Goal: Navigation & Orientation: Understand site structure

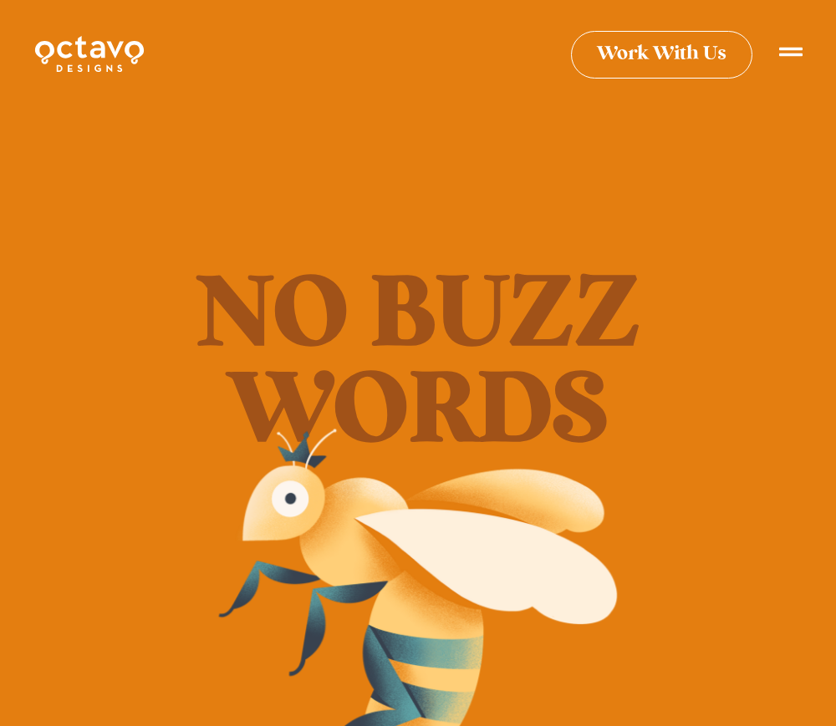
click at [795, 66] on div at bounding box center [790, 56] width 23 height 32
click at [796, 57] on div at bounding box center [790, 56] width 23 height 32
click at [54, 53] on img at bounding box center [89, 53] width 112 height 41
click at [791, 50] on icon at bounding box center [790, 44] width 23 height 23
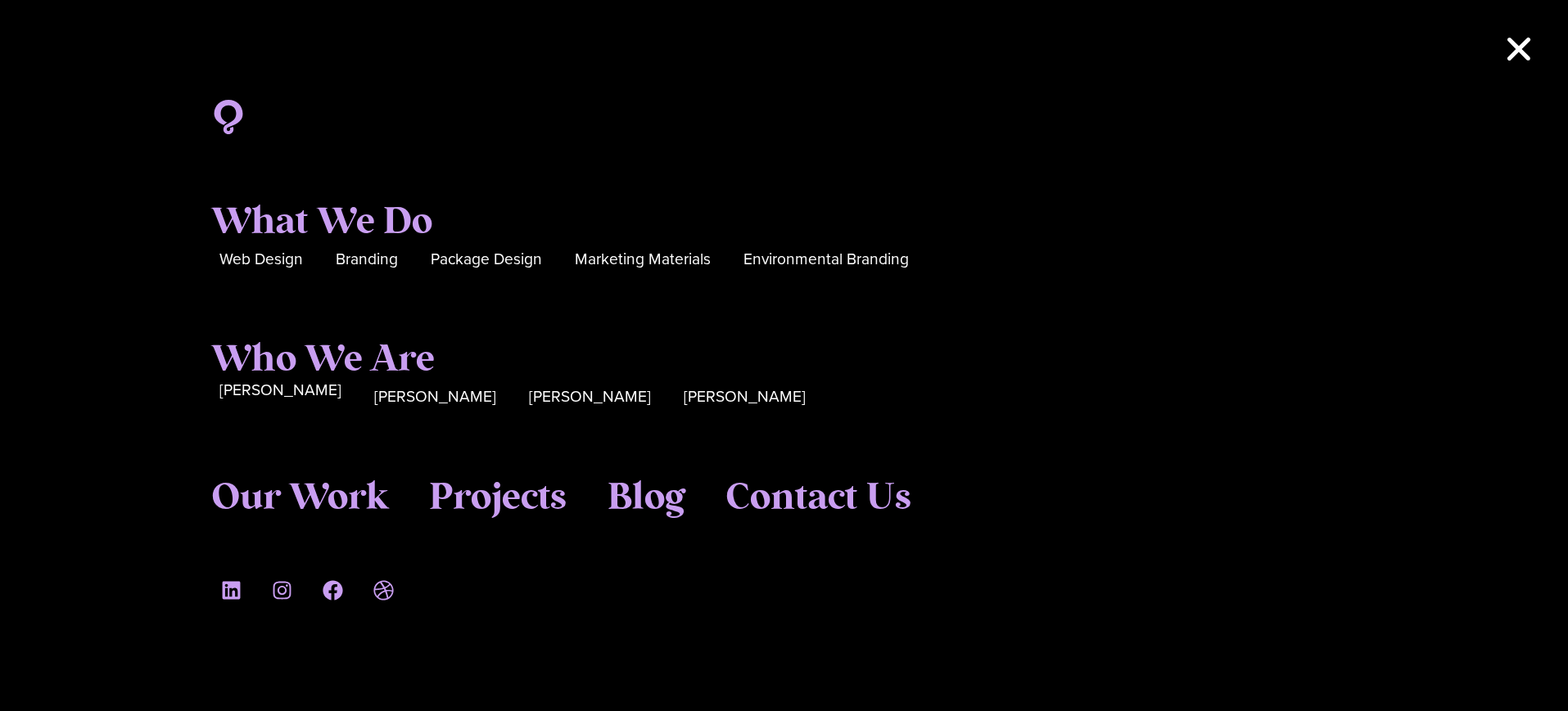
click at [246, 389] on span "[PERSON_NAME]" at bounding box center [280, 391] width 122 height 25
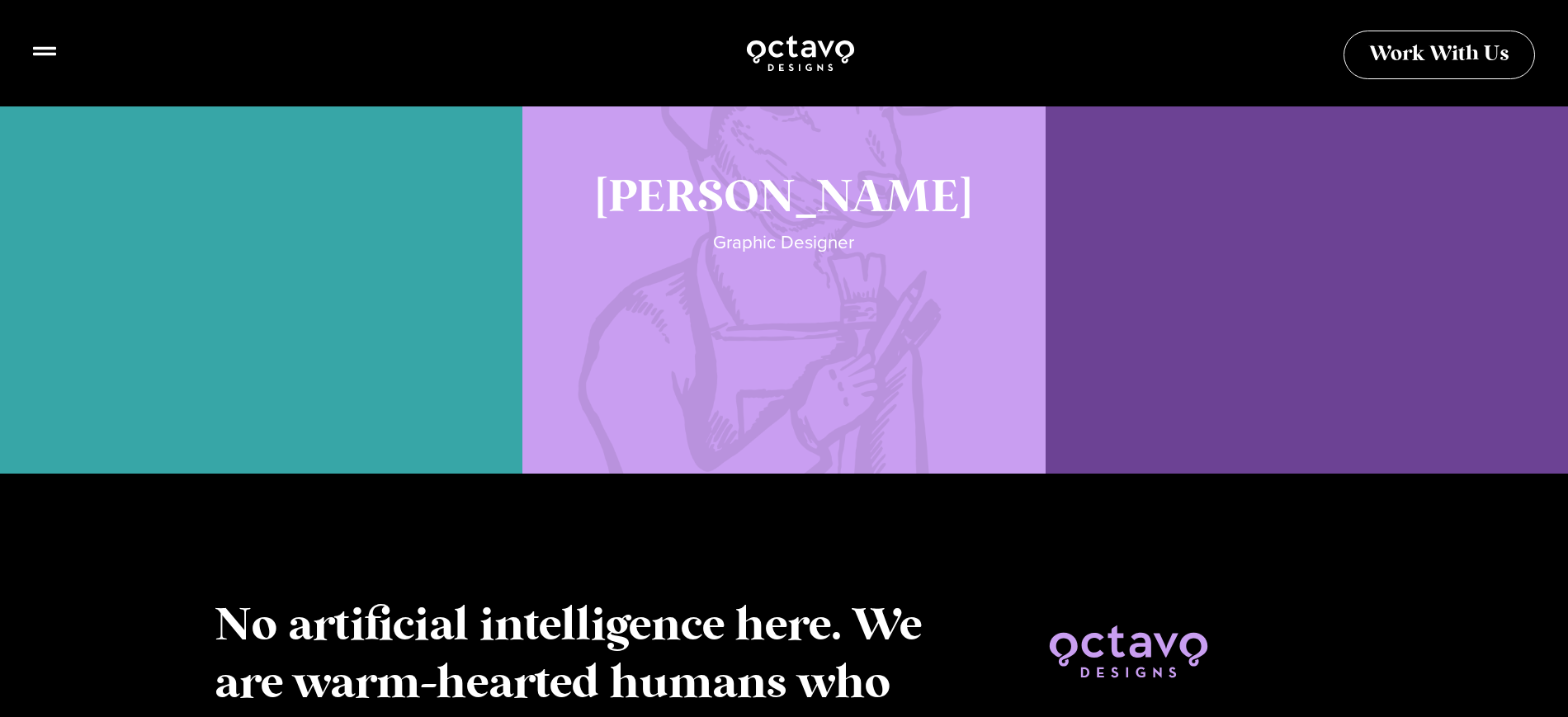
scroll to position [1700, 0]
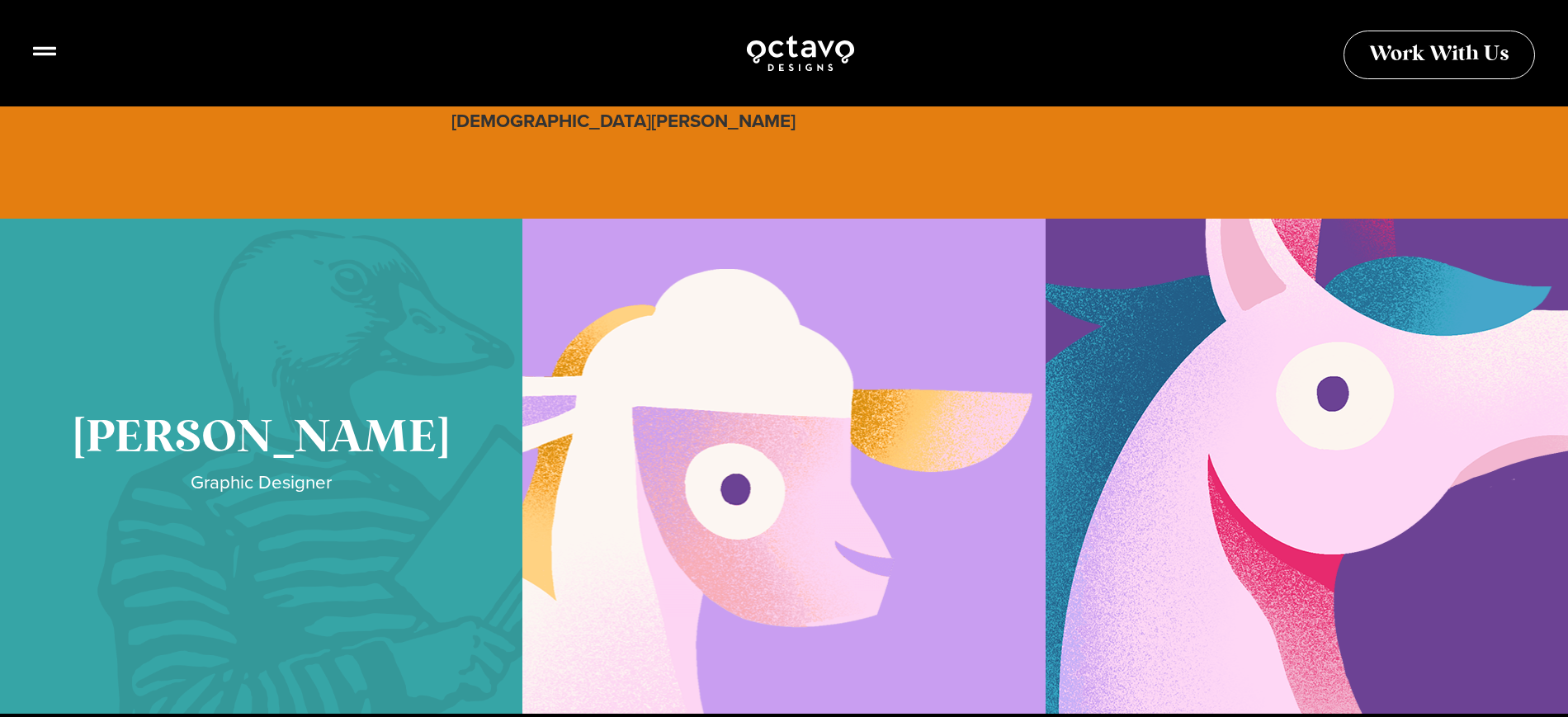
click at [215, 438] on link "Cory McNamee" at bounding box center [261, 467] width 522 height 496
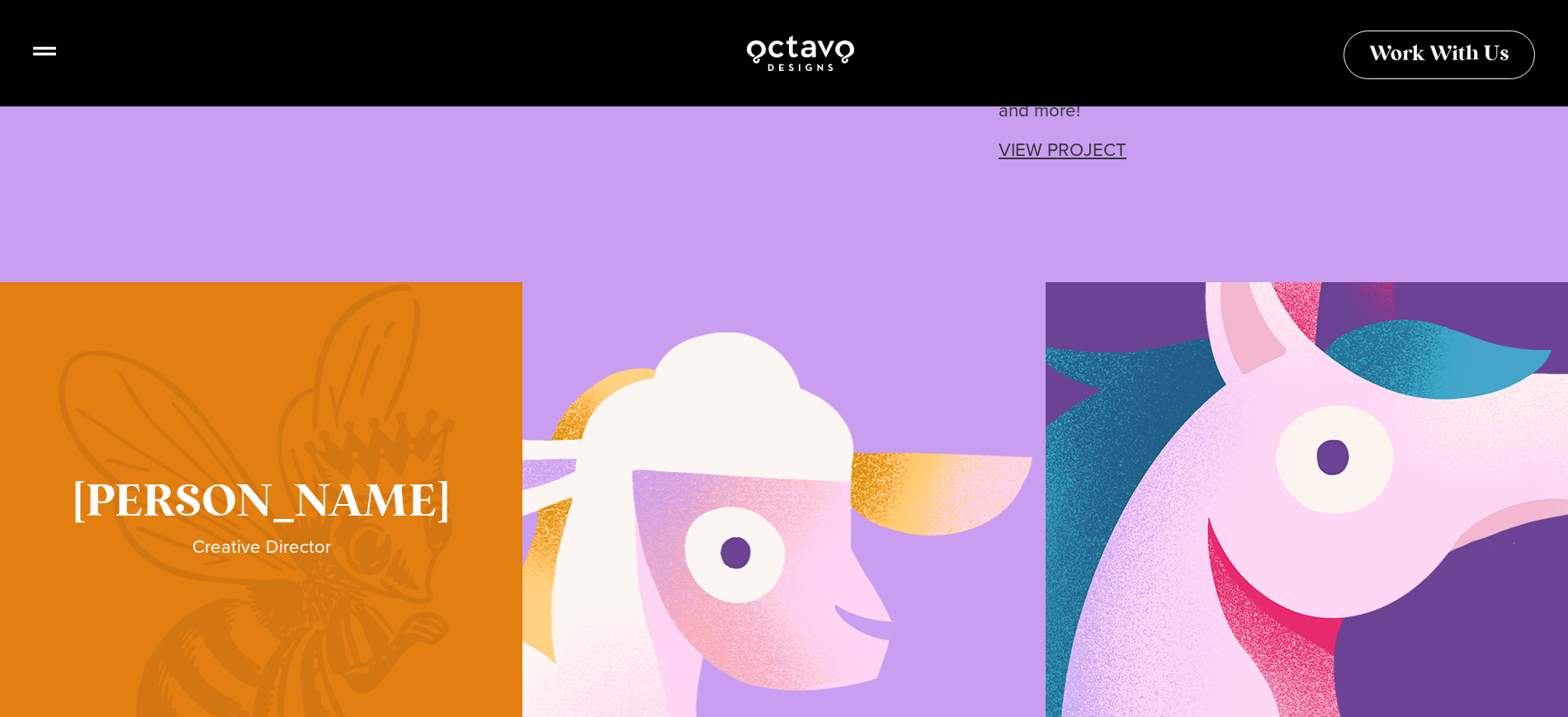
scroll to position [3163, 0]
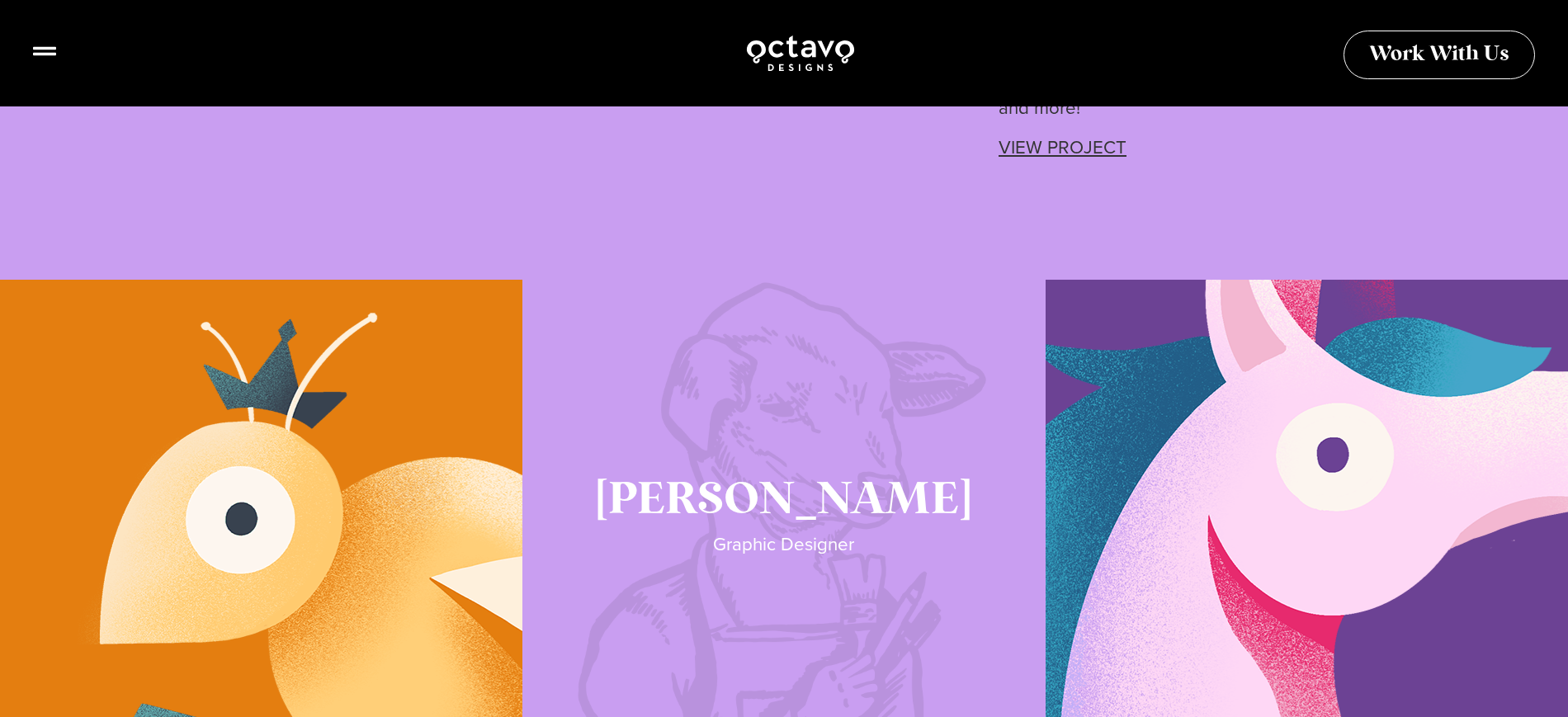
click at [788, 430] on link "Katie Lamb" at bounding box center [783, 527] width 522 height 496
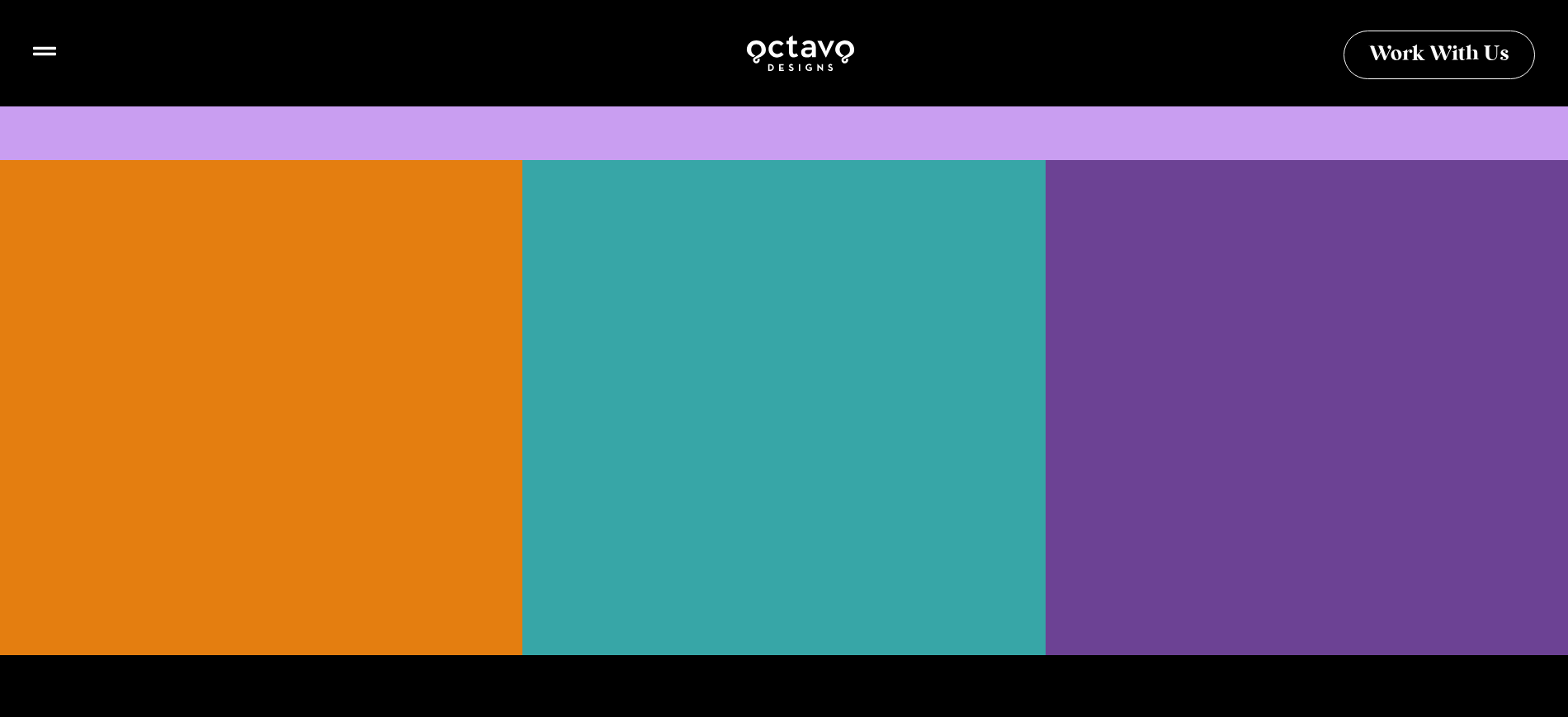
scroll to position [3704, 0]
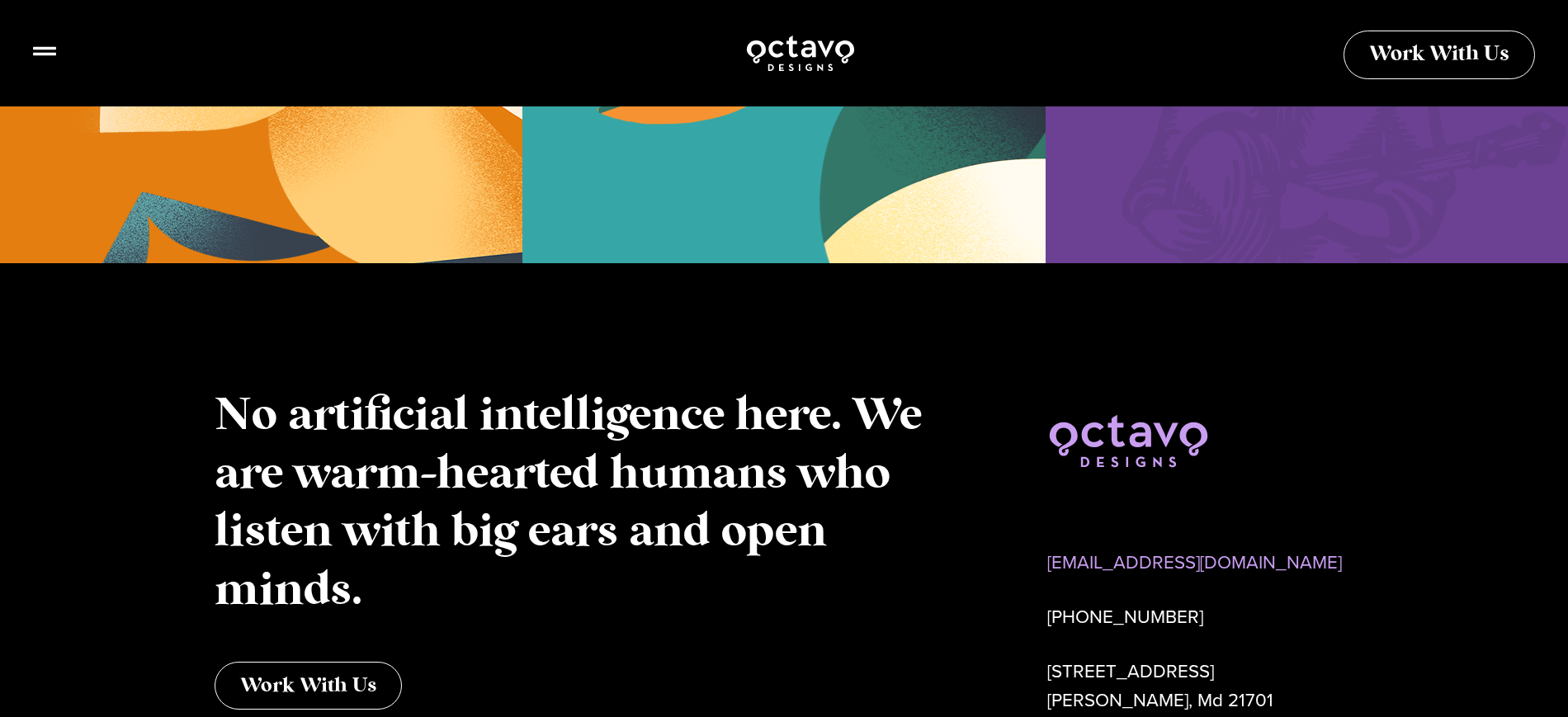
click at [1266, 159] on link "Seth Glass" at bounding box center [1306, 16] width 522 height 496
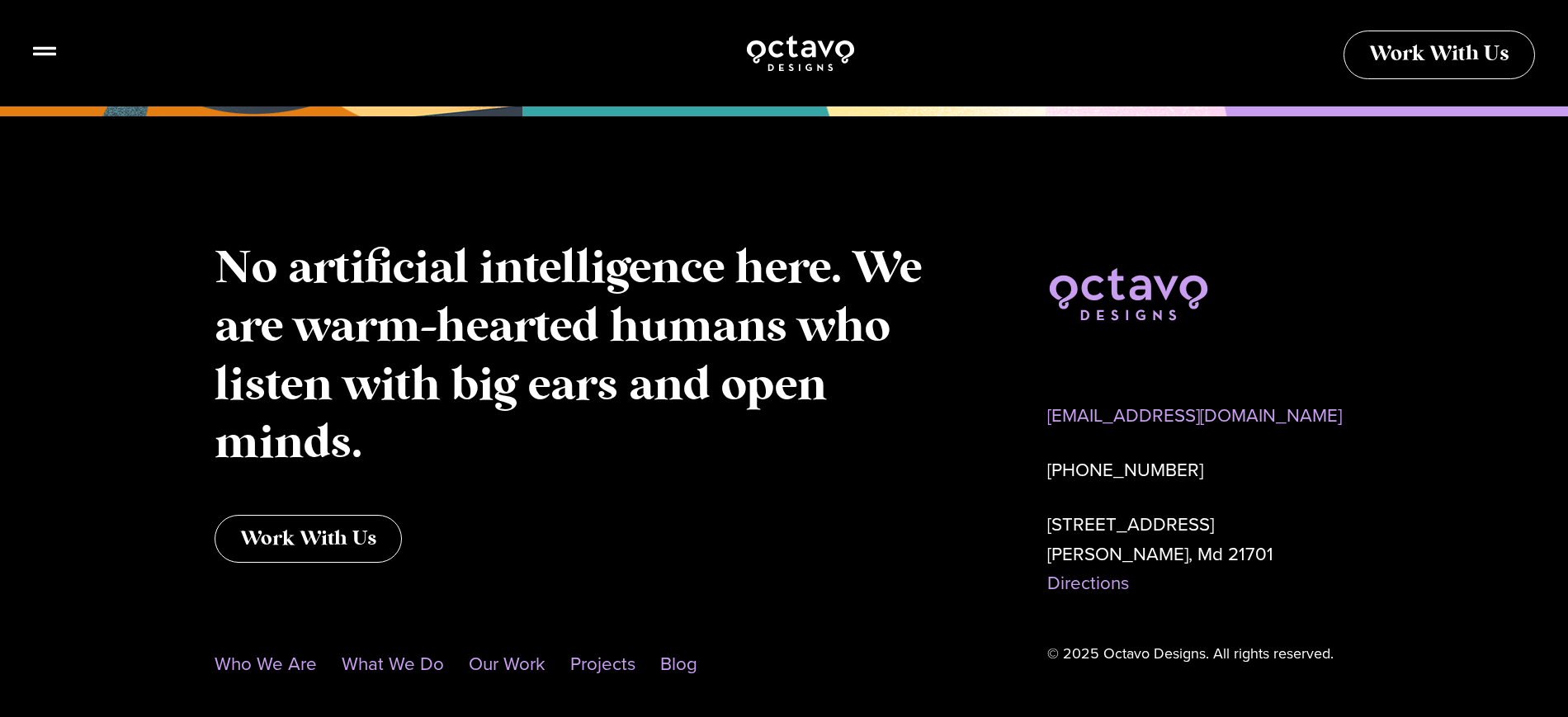
scroll to position [4967, 0]
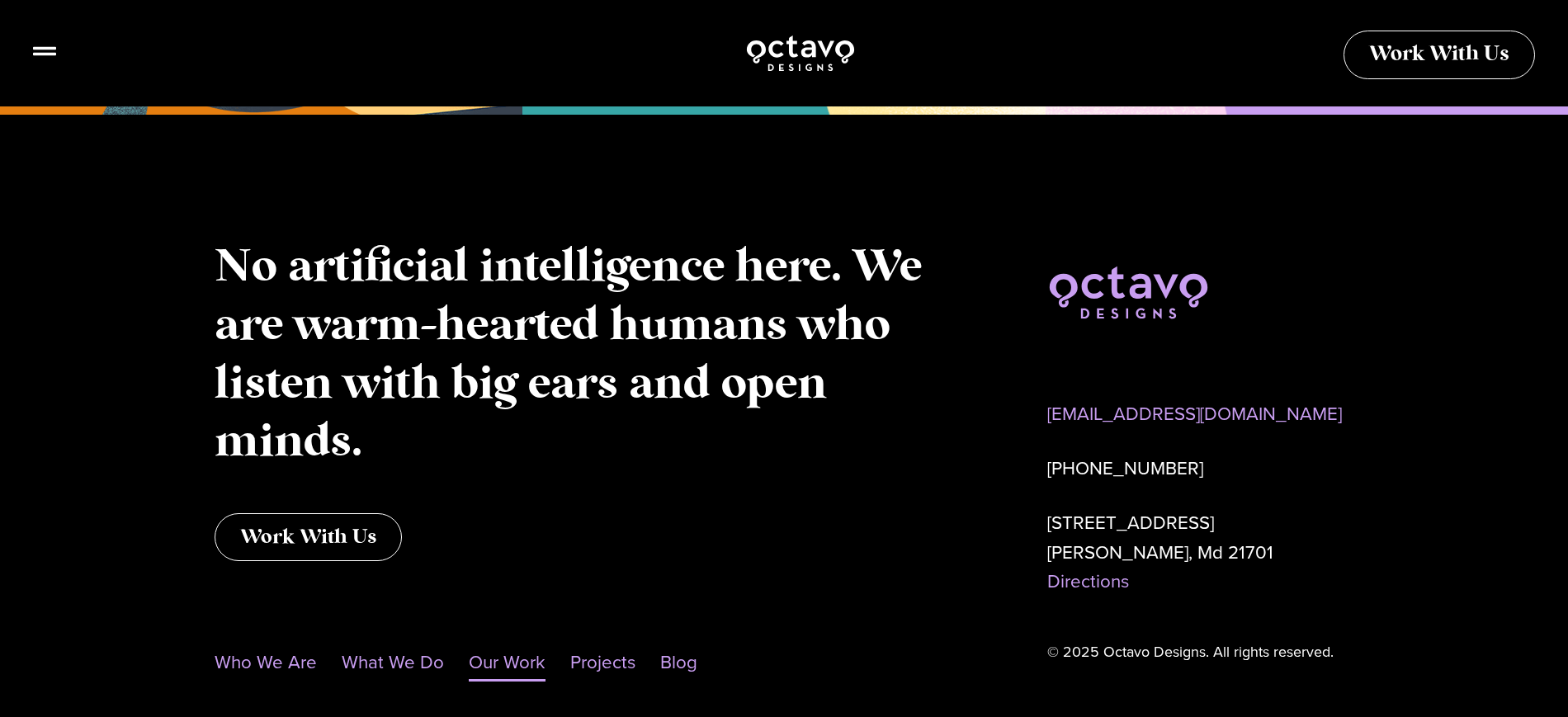
click at [490, 644] on link "Our Work" at bounding box center [508, 663] width 77 height 38
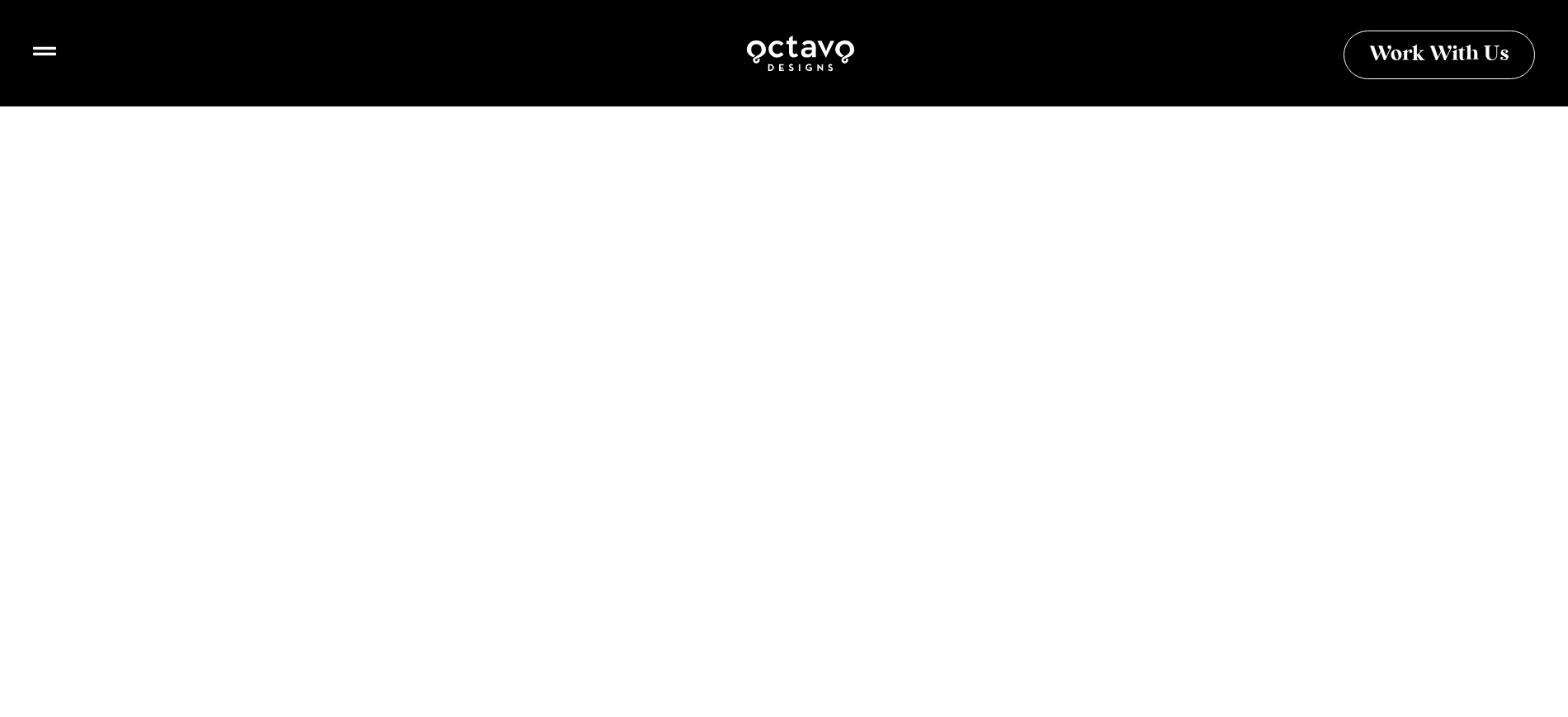
scroll to position [8170, 0]
